Goal: Communication & Community: Participate in discussion

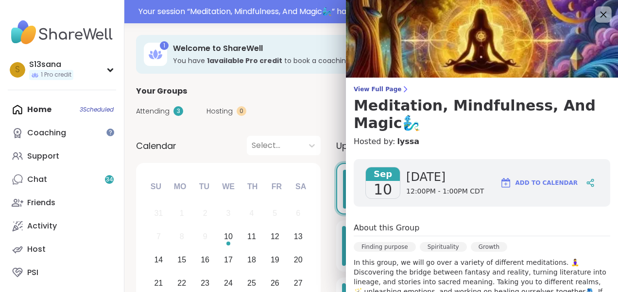
click at [597, 12] on icon at bounding box center [603, 14] width 12 height 12
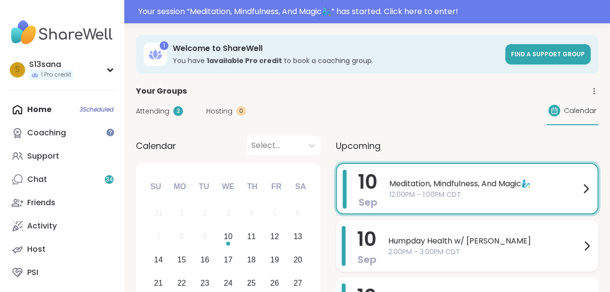
click at [459, 248] on span "2:00PM - 3:00PM CDT" at bounding box center [484, 252] width 193 height 10
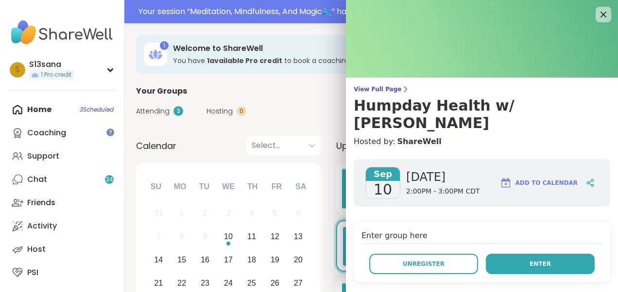
click at [517, 254] on button "Enter" at bounding box center [540, 264] width 109 height 20
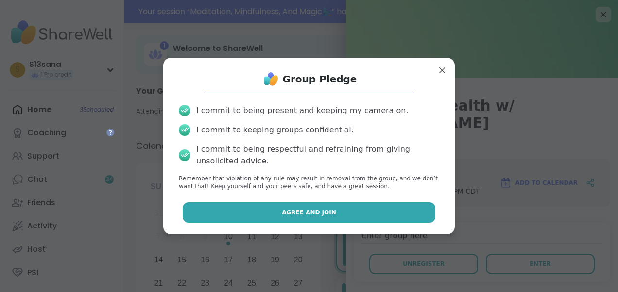
click at [376, 208] on button "Agree and Join" at bounding box center [309, 212] width 253 height 20
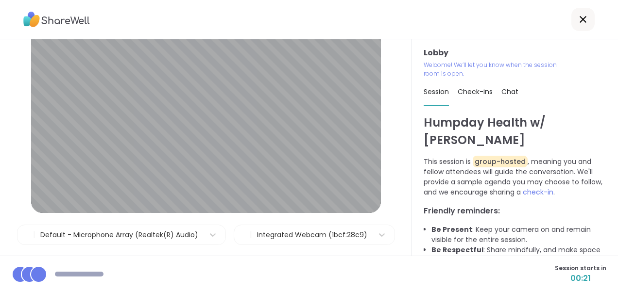
scroll to position [55, 0]
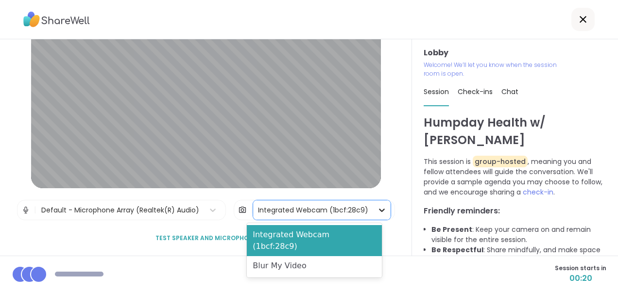
click at [377, 209] on icon at bounding box center [382, 210] width 10 height 10
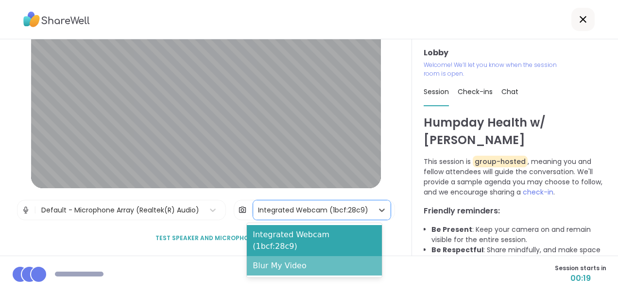
click at [314, 256] on div "Blur My Video" at bounding box center [314, 265] width 135 height 19
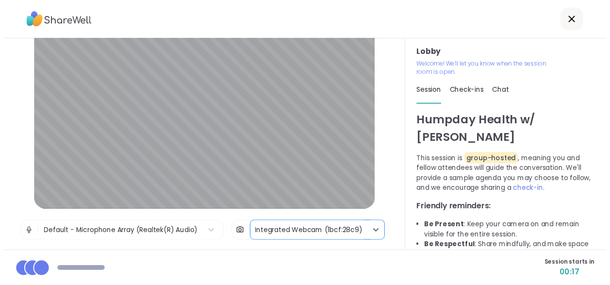
scroll to position [0, 0]
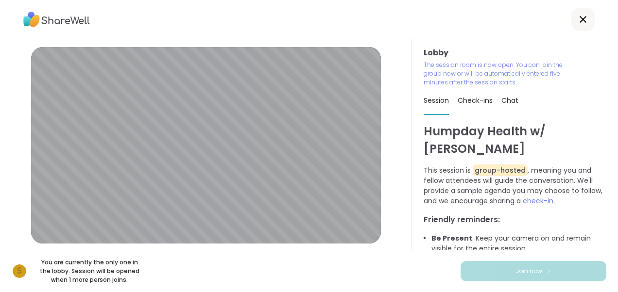
click at [579, 16] on icon at bounding box center [583, 20] width 12 height 12
